Goal: Task Accomplishment & Management: Use online tool/utility

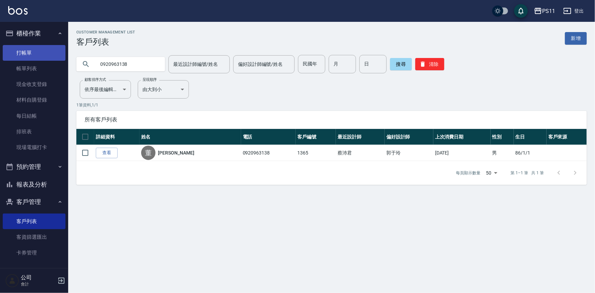
click at [42, 54] on link "打帳單" at bounding box center [34, 53] width 63 height 16
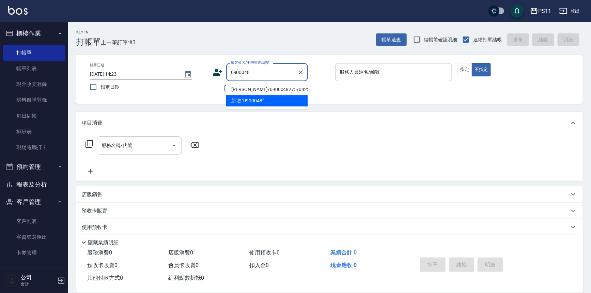
click at [271, 90] on li "[PERSON_NAME]/0900048275/0422" at bounding box center [267, 89] width 82 height 11
type input "[PERSON_NAME]/0900048275/0422"
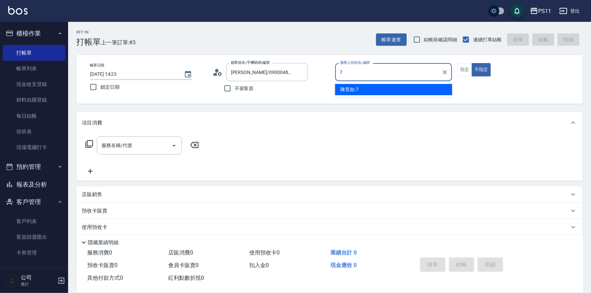
type input "[PERSON_NAME]-7"
type button "false"
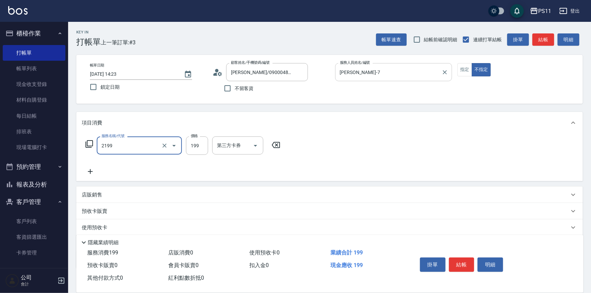
type input "不指定剪髮活動(2199)"
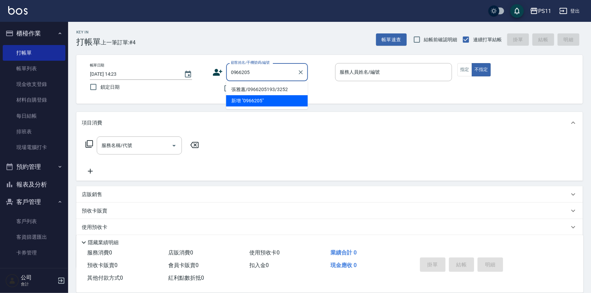
click at [255, 84] on li "張雅蕙/0966205193/3252" at bounding box center [267, 89] width 82 height 11
type input "張雅蕙/0966205193/3252"
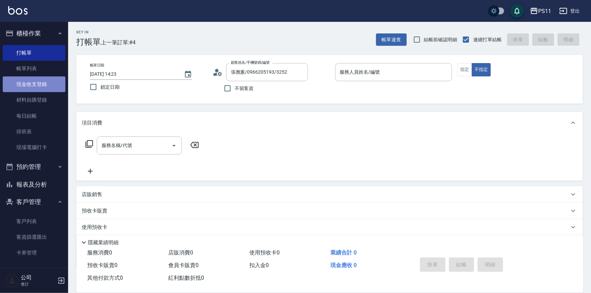
click at [44, 86] on link "現金收支登錄" at bounding box center [34, 84] width 63 height 16
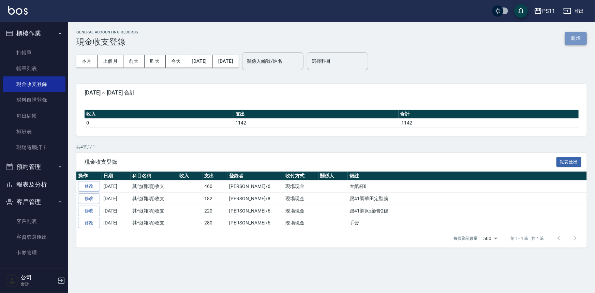
click at [580, 37] on button "新增" at bounding box center [576, 38] width 22 height 13
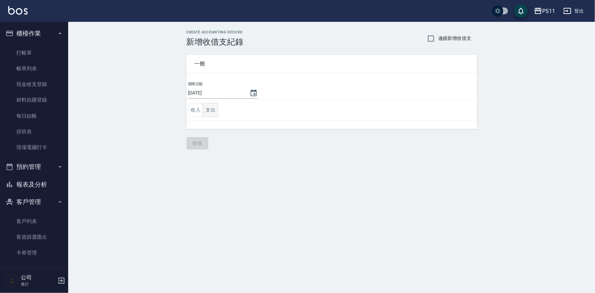
click at [215, 109] on button "支出" at bounding box center [210, 110] width 15 height 14
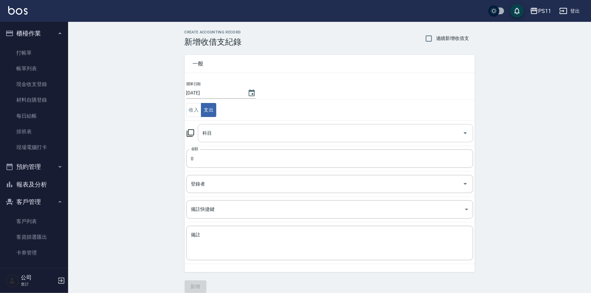
click at [234, 138] on input "科目" at bounding box center [330, 133] width 259 height 12
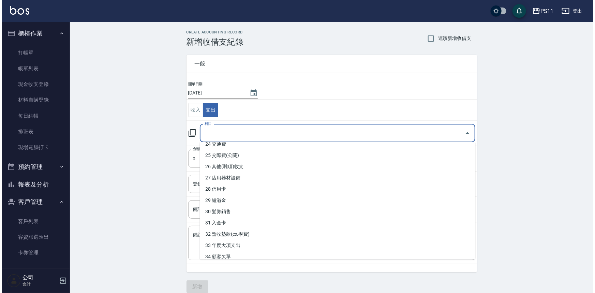
scroll to position [279, 0]
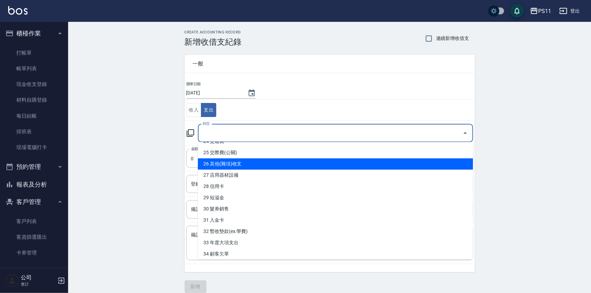
click at [249, 162] on li "26 其他(雜項)收支" at bounding box center [335, 163] width 275 height 11
type input "26 其他(雜項)收支"
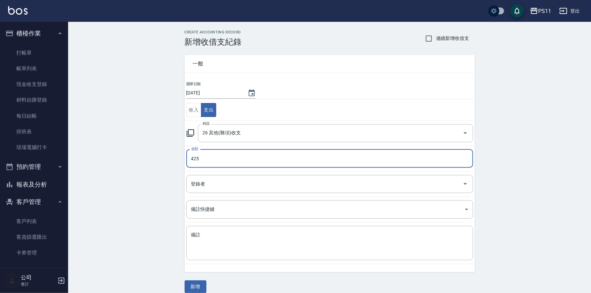
type input "425"
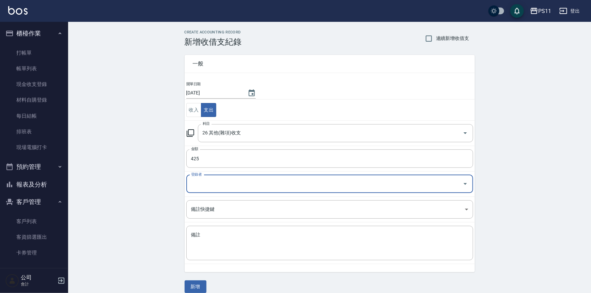
click at [283, 183] on input "登錄者" at bounding box center [325, 184] width 271 height 12
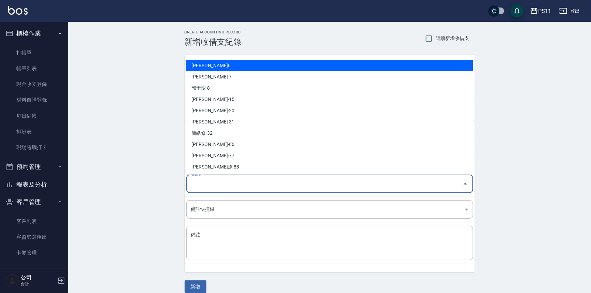
click at [257, 67] on li "[PERSON_NAME]6" at bounding box center [329, 65] width 287 height 11
type input "[PERSON_NAME]6"
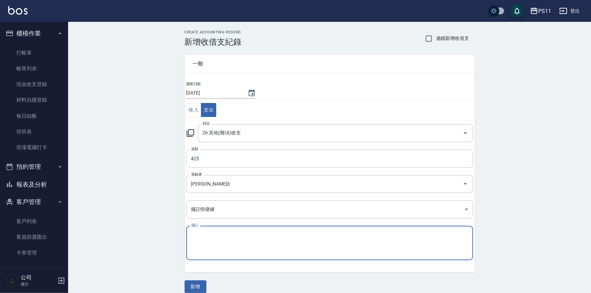
click at [268, 235] on textarea "備註" at bounding box center [329, 242] width 277 height 23
type textarea "擴香1個月"
click at [197, 283] on button "新增" at bounding box center [196, 286] width 22 height 13
